Goal: Navigation & Orientation: Understand site structure

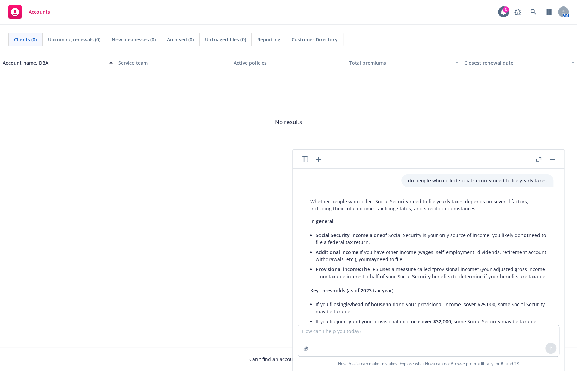
scroll to position [360, 0]
